Goal: Information Seeking & Learning: Learn about a topic

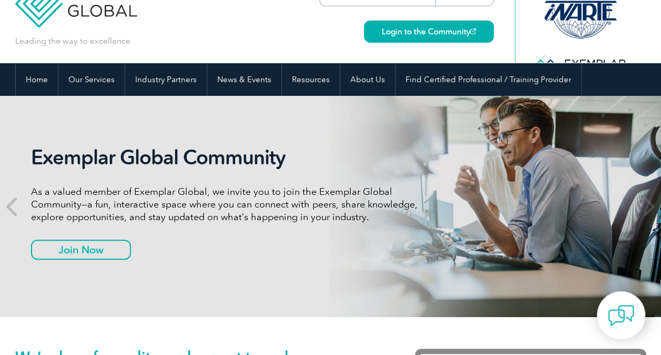
scroll to position [29, 0]
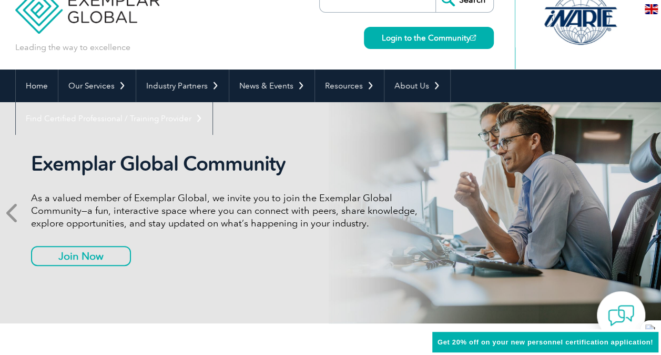
drag, startPoint x: 29, startPoint y: 194, endPoint x: 0, endPoint y: 186, distance: 30.5
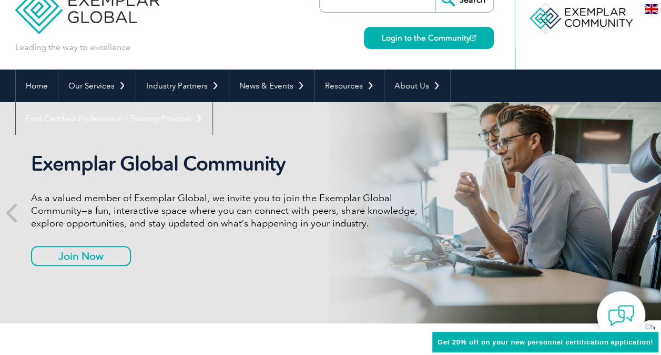
click at [650, 10] on img at bounding box center [651, 9] width 13 height 10
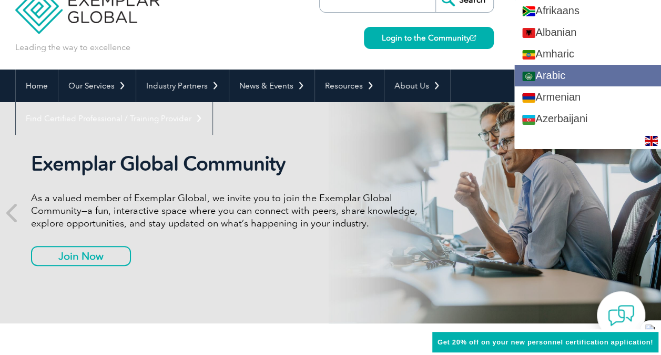
click at [600, 69] on link "Arabic" at bounding box center [588, 76] width 147 height 22
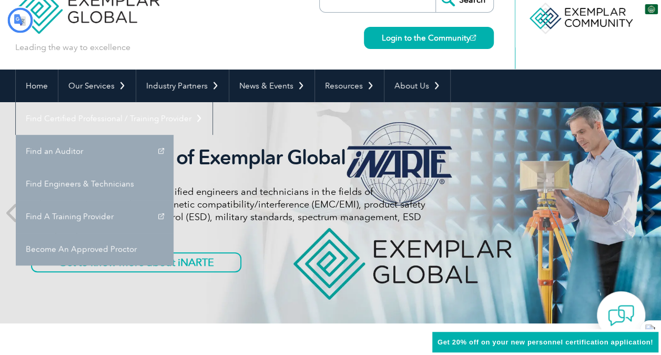
scroll to position [0, 0]
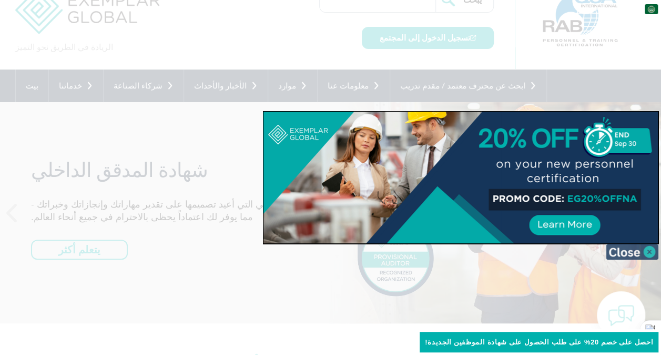
click at [652, 252] on img at bounding box center [632, 252] width 53 height 16
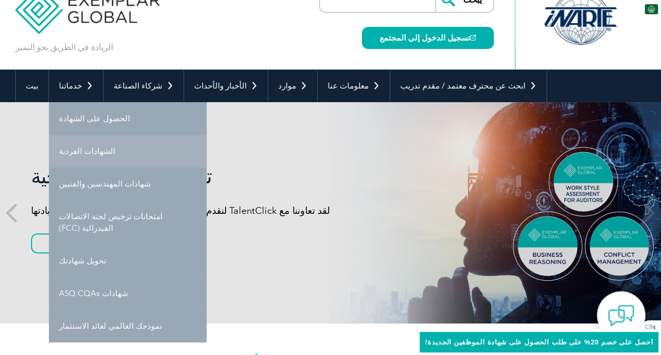
click at [95, 149] on font "الشهادات الفردية" at bounding box center [87, 150] width 56 height 9
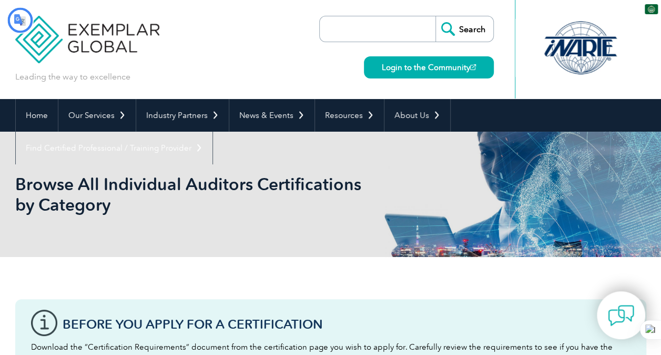
type input "يبحث"
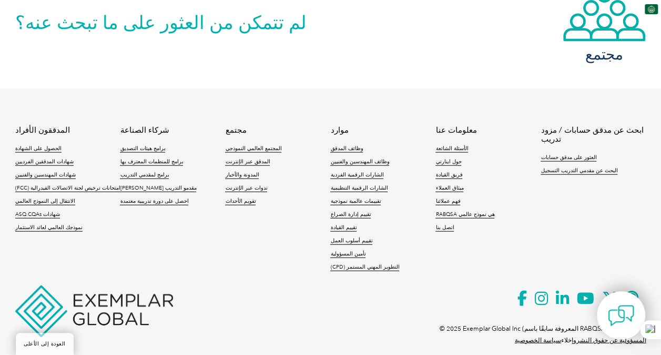
scroll to position [1081, 0]
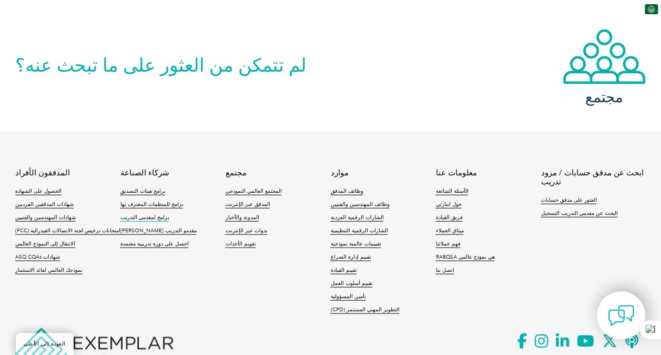
click at [143, 214] on font "برامج لمقدمي التدريب" at bounding box center [144, 217] width 49 height 6
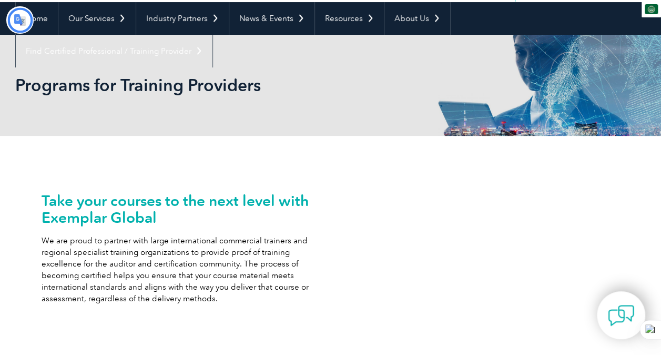
type input "يبحث"
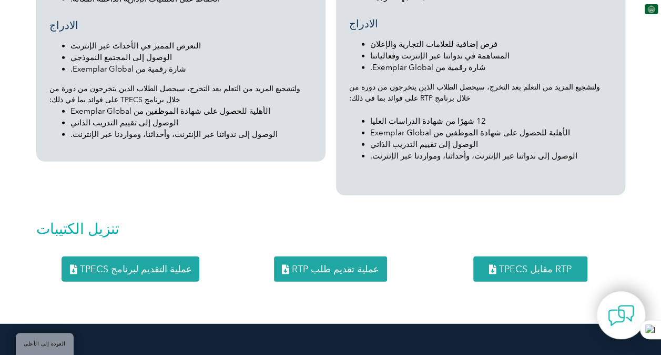
scroll to position [1255, 0]
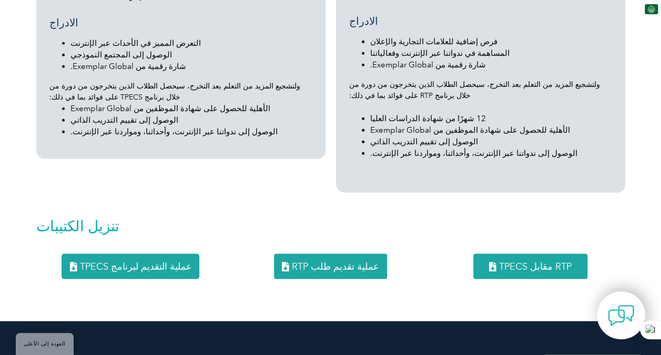
click at [314, 254] on link "عملية تقديم طلب RTP" at bounding box center [330, 266] width 113 height 25
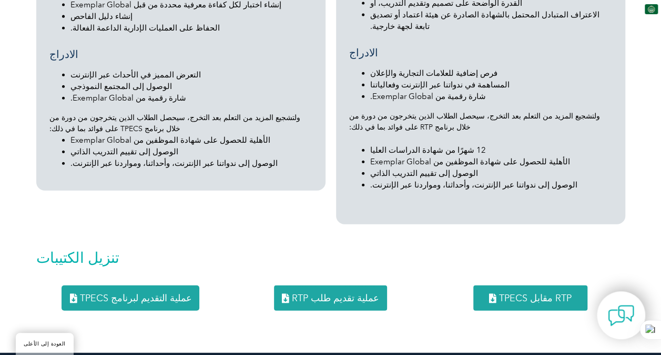
scroll to position [1218, 0]
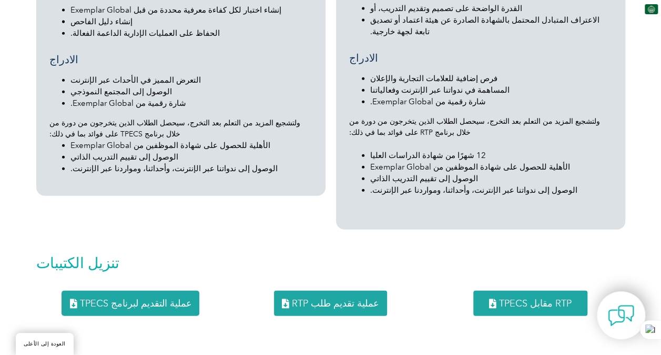
click at [112, 290] on link "عملية التقديم لبرنامج TPECS" at bounding box center [131, 302] width 138 height 25
click at [377, 206] on div "مزود التدريب المعترف به (RTP) يقدم برنامجنا "مقدم التدريب المعتمد" (RTP) للمؤسس…" at bounding box center [481, 15] width 300 height 437
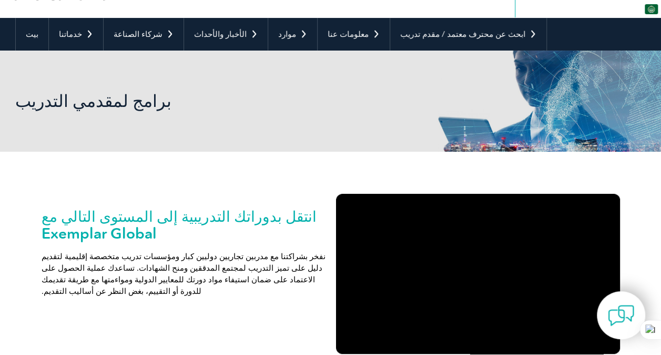
scroll to position [0, 0]
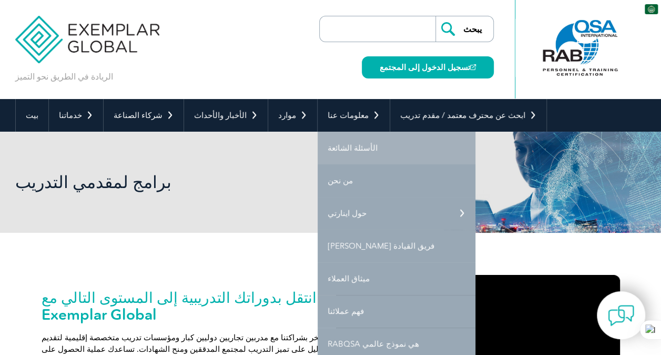
click at [318, 154] on link "الأسئلة الشائعة" at bounding box center [397, 148] width 158 height 33
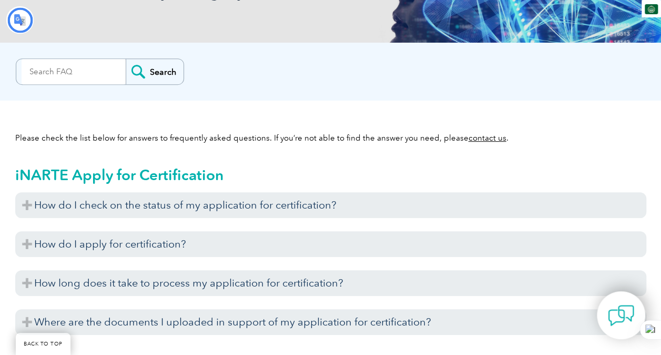
type input "يبحث"
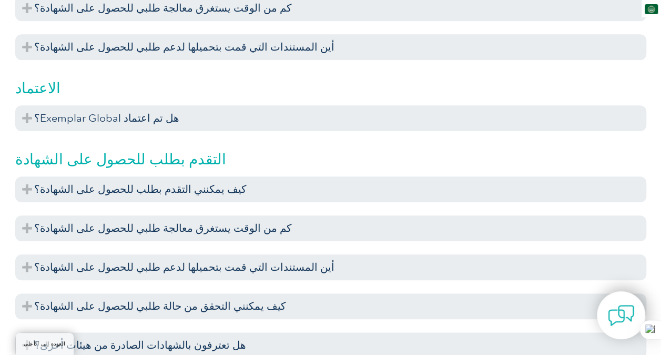
scroll to position [483, 0]
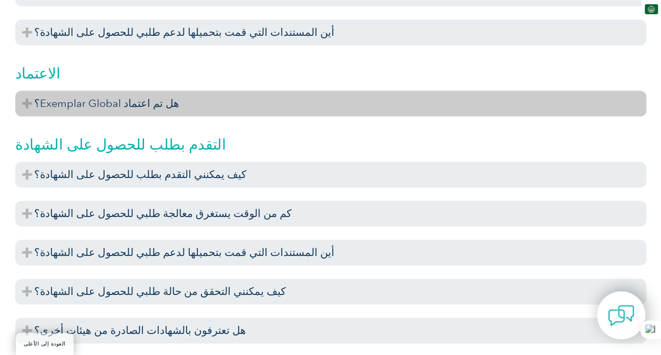
click at [25, 102] on h3 "هل تم اعتماد Exemplar Global؟" at bounding box center [330, 103] width 631 height 26
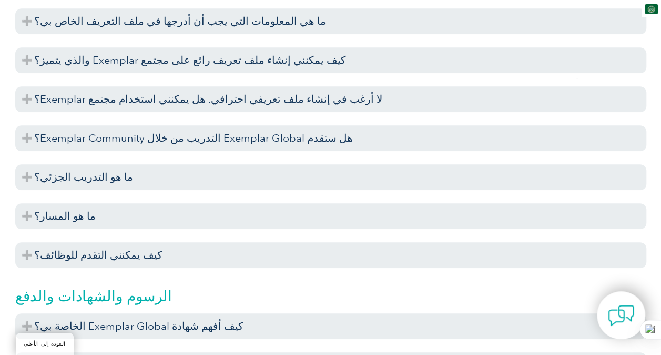
scroll to position [2241, 0]
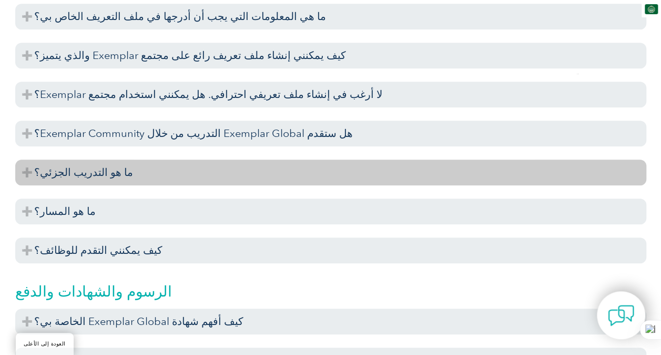
click at [34, 168] on font "ما هو التدريب الجزئي؟" at bounding box center [83, 172] width 99 height 13
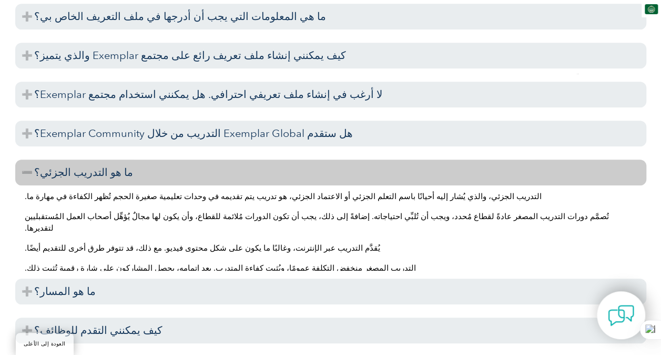
click at [34, 168] on font "ما هو التدريب الجزئي؟" at bounding box center [83, 172] width 99 height 13
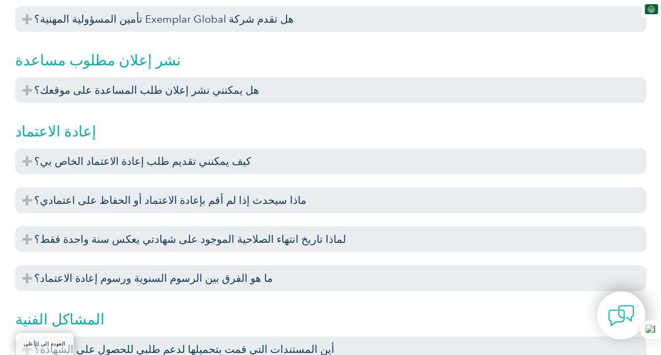
scroll to position [3216, 0]
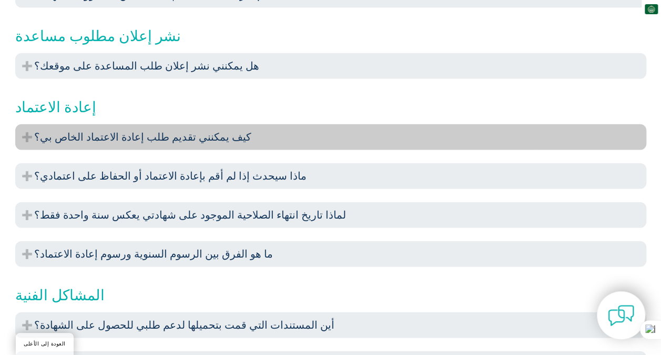
click at [75, 136] on font "كيف يمكنني تقديم طلب إعادة الاعتماد الخاص بي؟" at bounding box center [142, 136] width 217 height 13
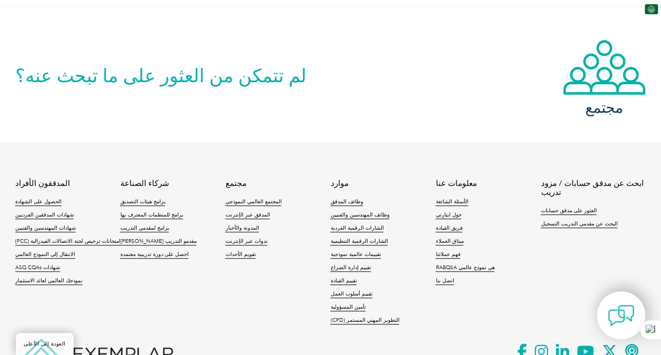
scroll to position [4217, 0]
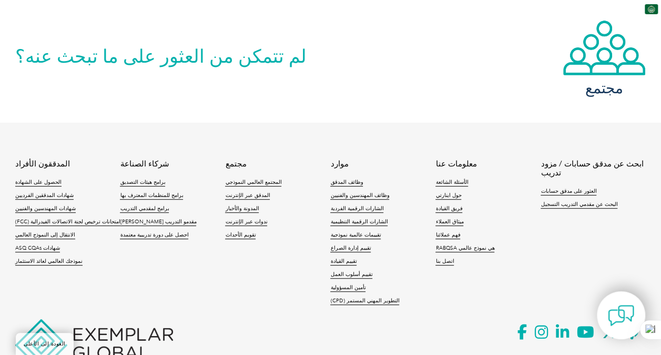
click at [214, 56] on font "لم تتمكن من العثور على ما تبحث عنه؟" at bounding box center [160, 56] width 291 height 22
click at [291, 123] on footer "المدققون الأفراد الحصول على الشهادة شهادات المدققين الفرديين شهادات المهندسين و…" at bounding box center [330, 259] width 661 height 273
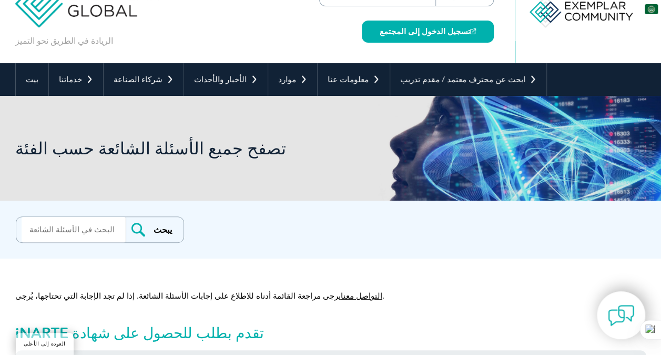
scroll to position [0, 0]
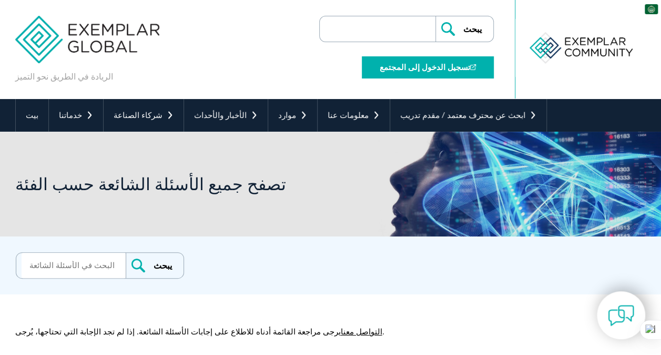
click at [426, 69] on font "تسجيل الدخول إلى المجتمع" at bounding box center [425, 67] width 90 height 9
